Goal: Information Seeking & Learning: Learn about a topic

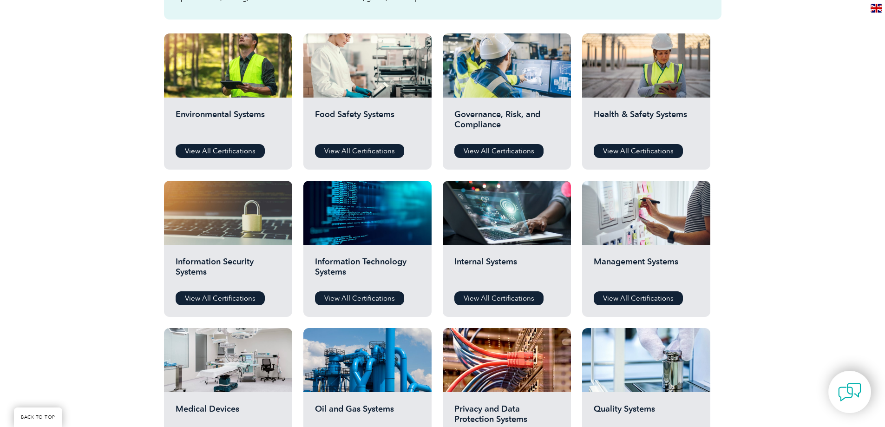
scroll to position [325, 0]
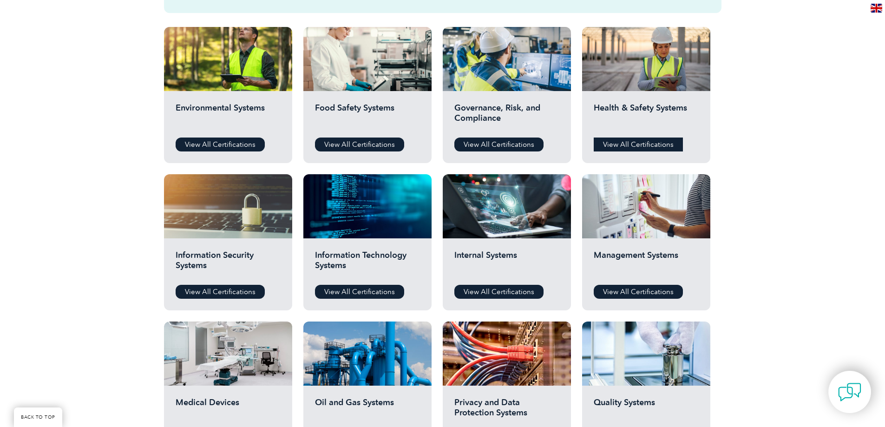
click at [622, 145] on link "View All Certifications" at bounding box center [638, 145] width 89 height 14
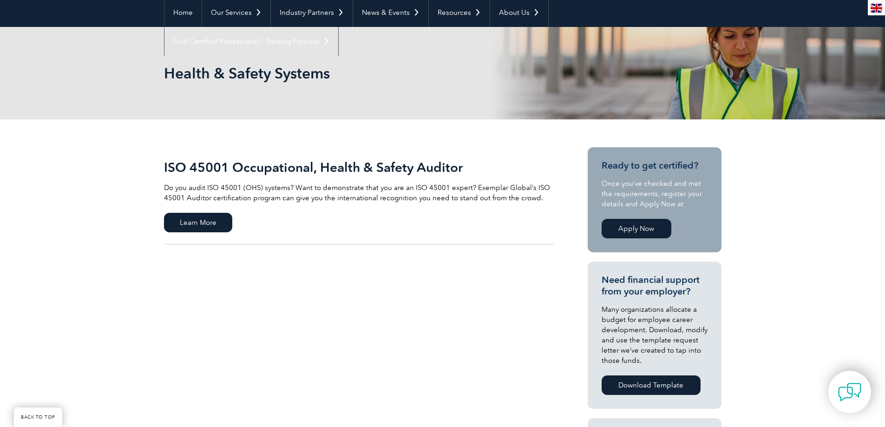
scroll to position [93, 0]
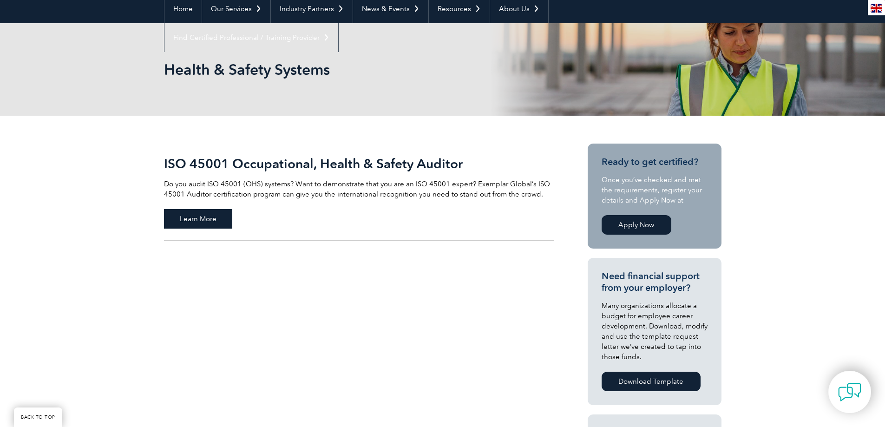
click at [203, 215] on span "Learn More" at bounding box center [198, 219] width 68 height 20
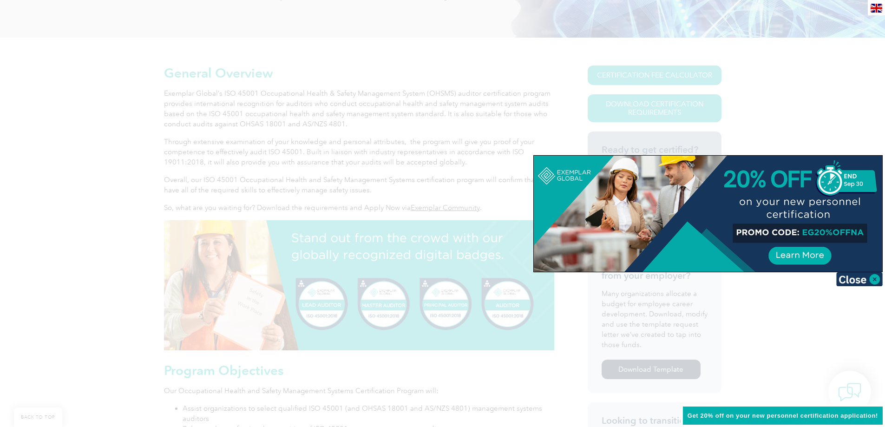
scroll to position [172, 0]
click at [419, 66] on div at bounding box center [442, 213] width 885 height 427
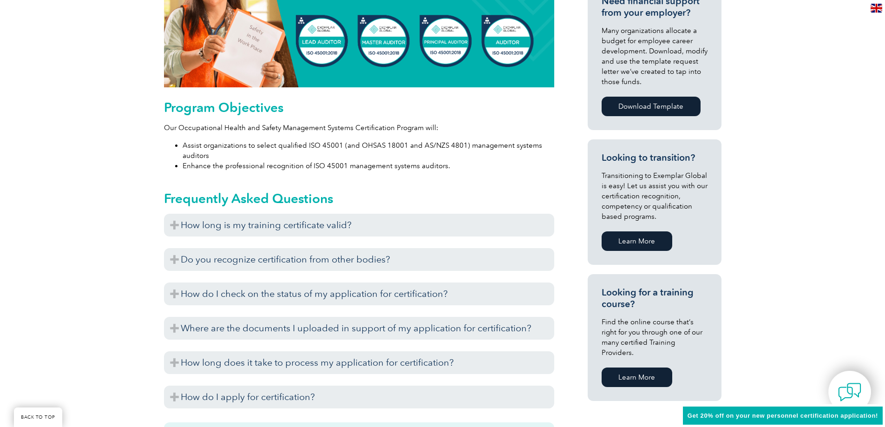
scroll to position [450, 0]
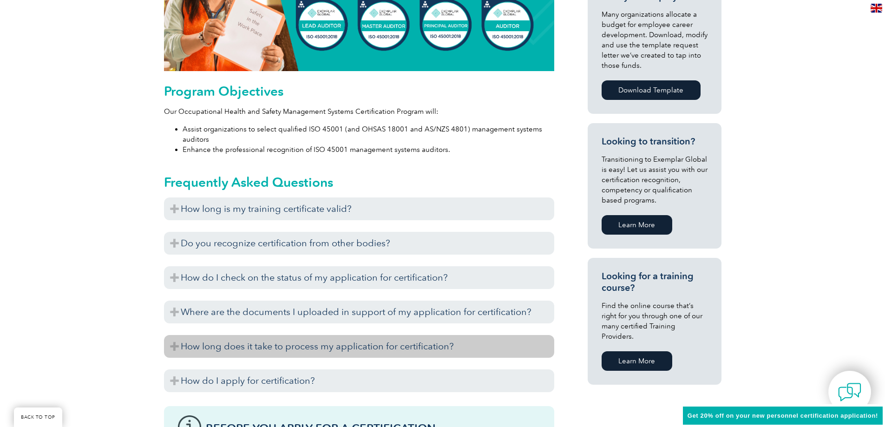
click at [297, 348] on h3 "How long does it take to process my application for certification?" at bounding box center [359, 346] width 390 height 23
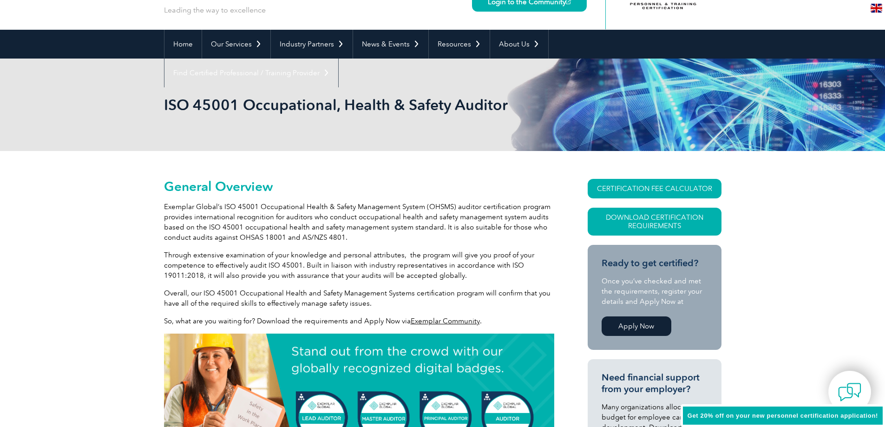
scroll to position [0, 0]
